Goal: Navigation & Orientation: Understand site structure

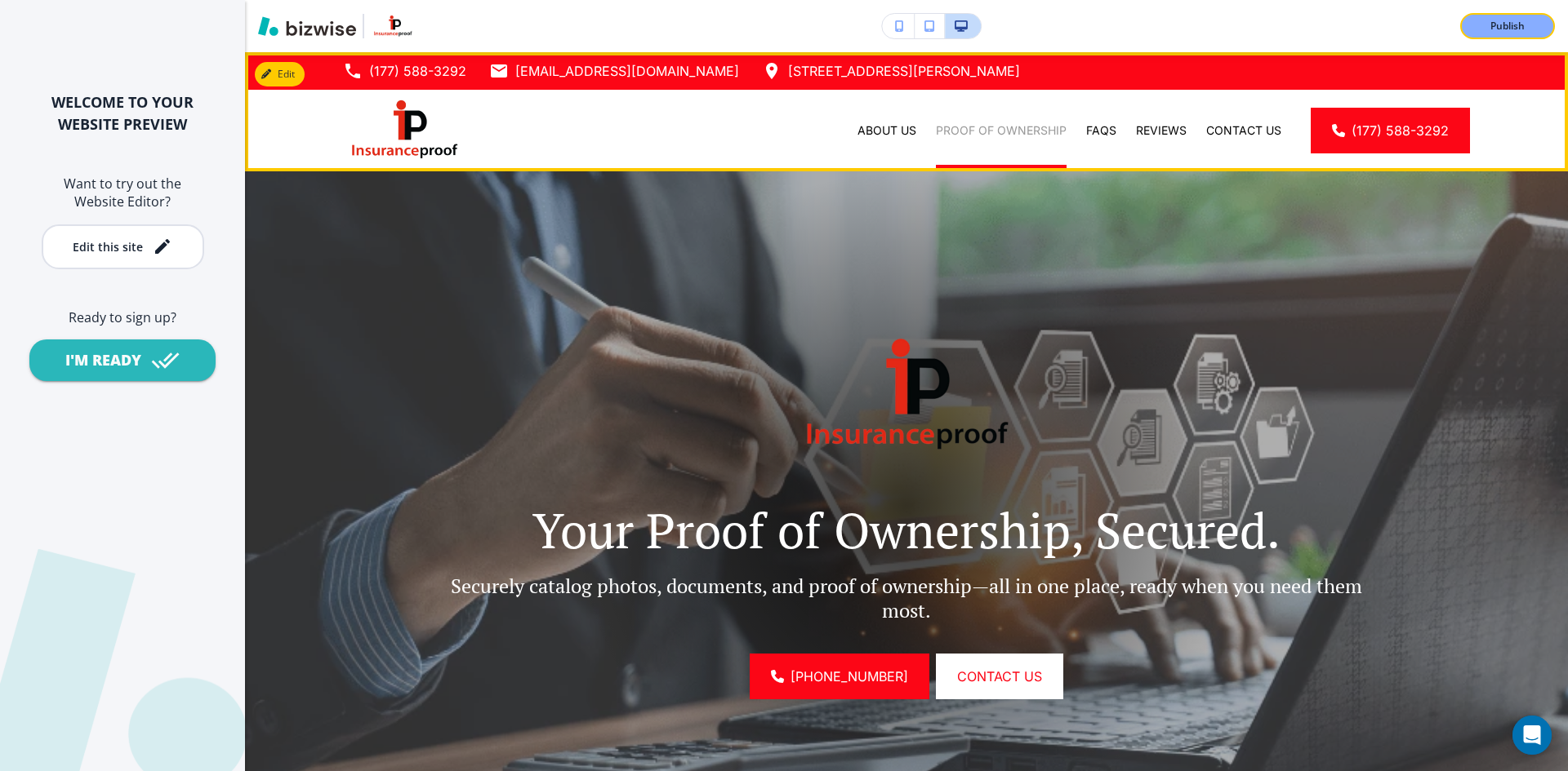
click at [952, 131] on p "Proof of Ownership" at bounding box center [1000, 131] width 131 height 16
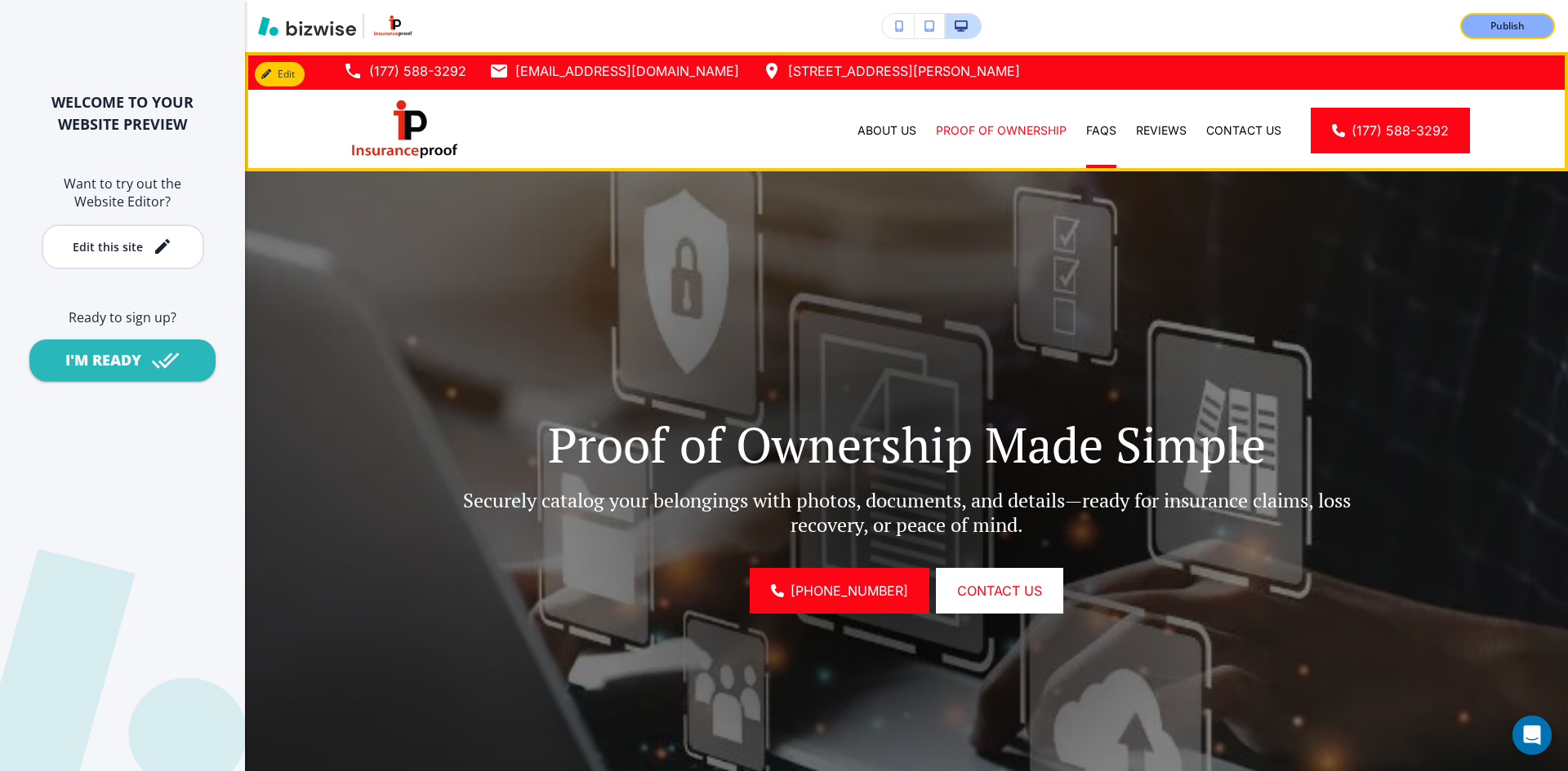
click at [1107, 134] on div "FAQs" at bounding box center [1101, 131] width 50 height 16
click at [1093, 134] on p "FAQs" at bounding box center [1101, 131] width 30 height 16
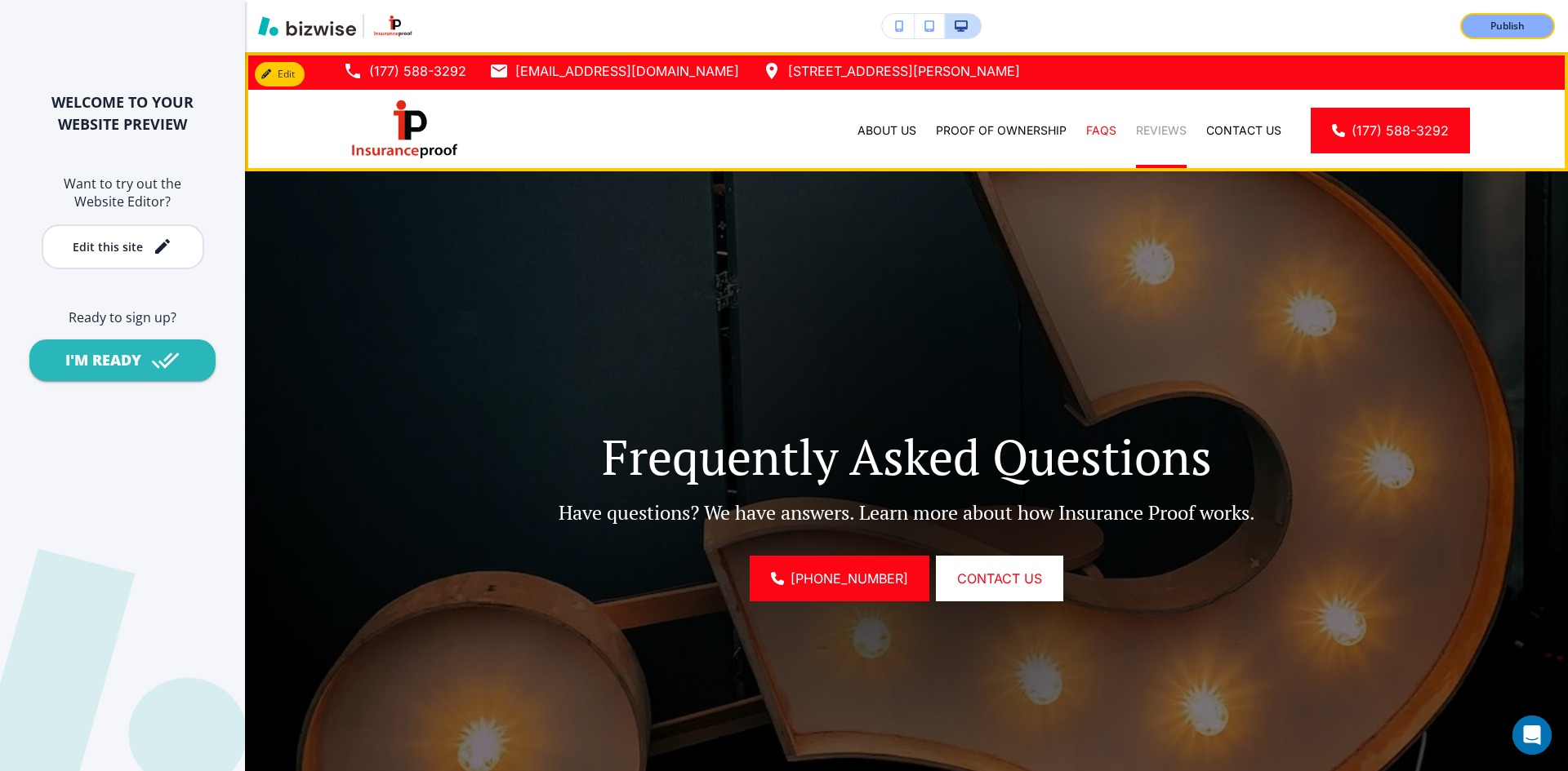
click at [1136, 132] on p "Reviews" at bounding box center [1161, 131] width 51 height 16
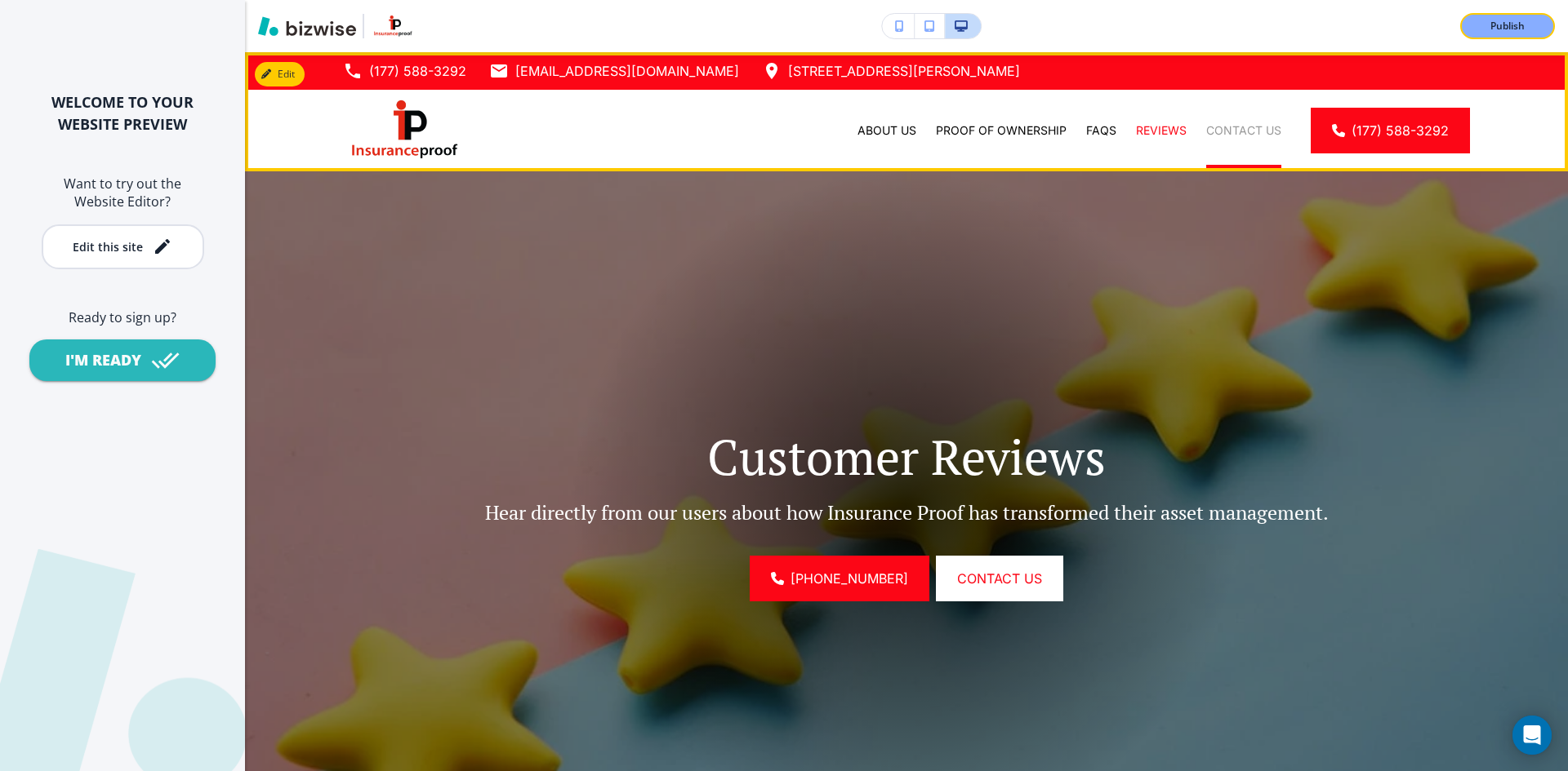
click at [1212, 131] on p "Contact Us" at bounding box center [1243, 131] width 75 height 16
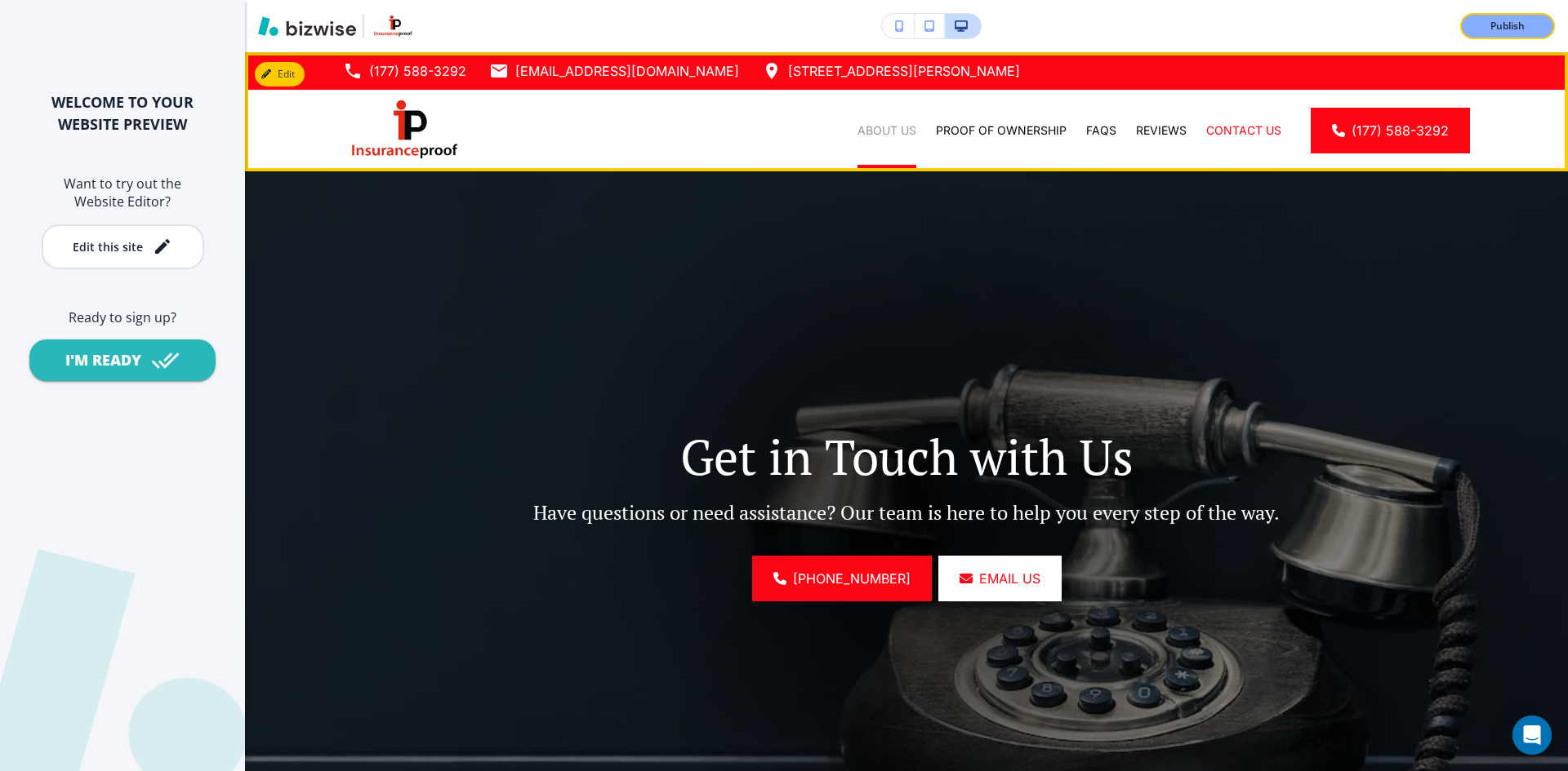
click at [876, 129] on p "About Us" at bounding box center [887, 131] width 59 height 16
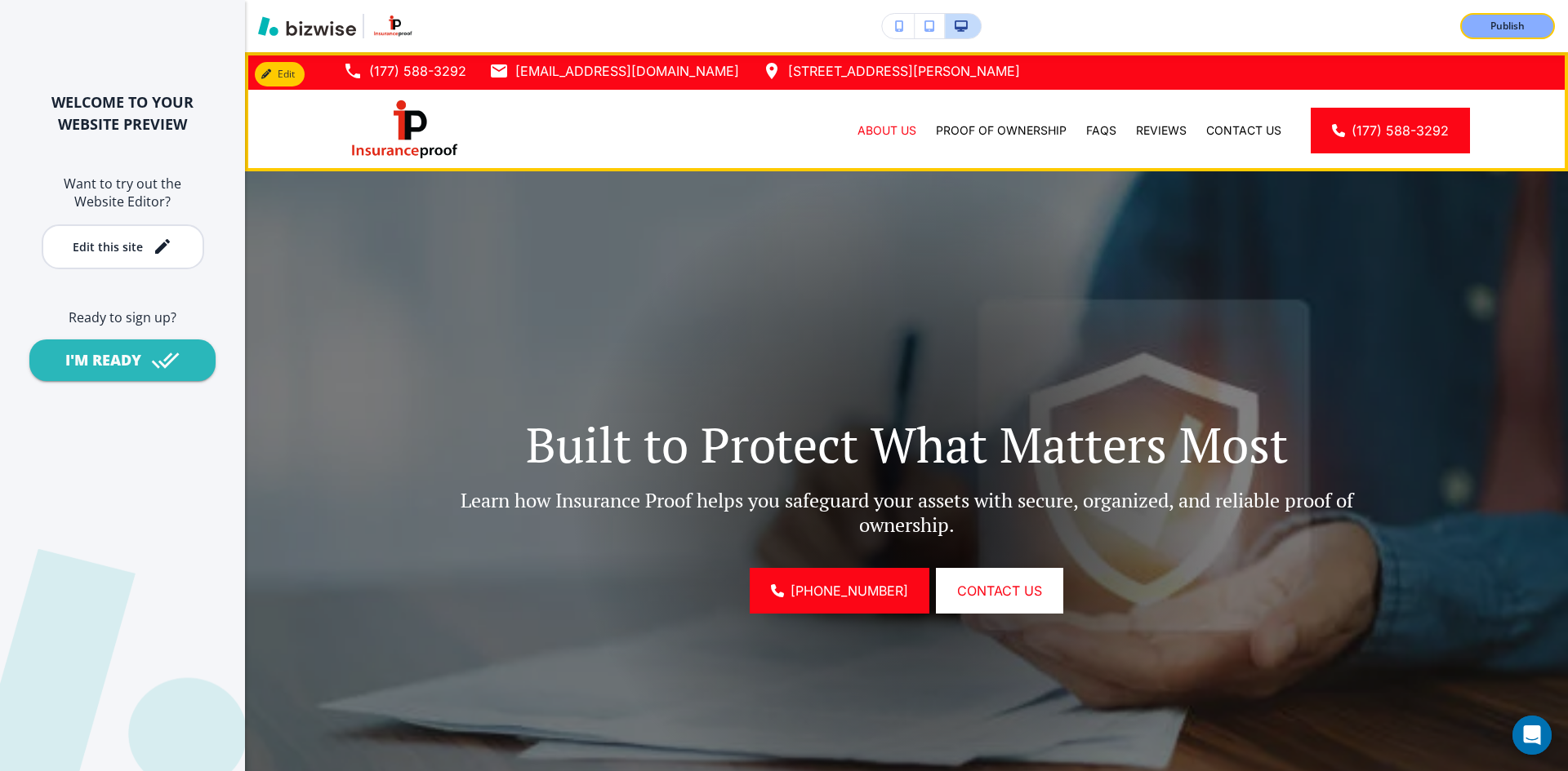
click at [413, 112] on img at bounding box center [404, 130] width 122 height 69
